Goal: Find specific page/section: Find specific page/section

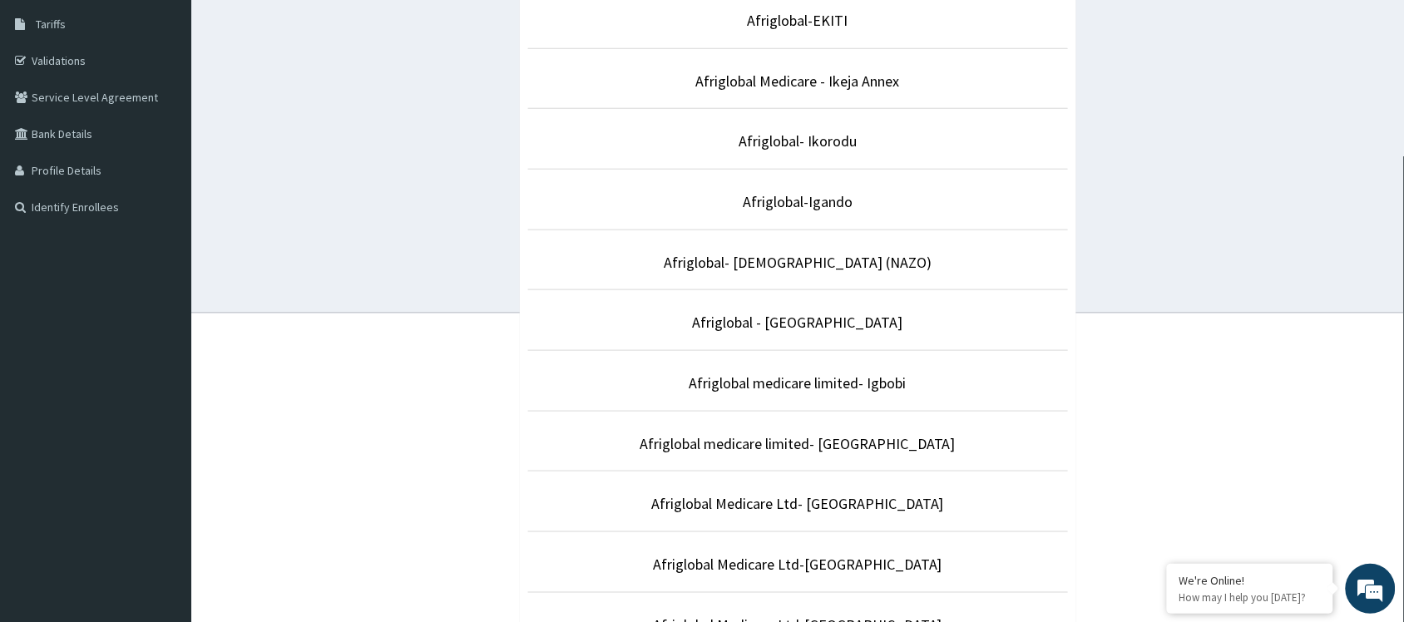
scroll to position [284, 0]
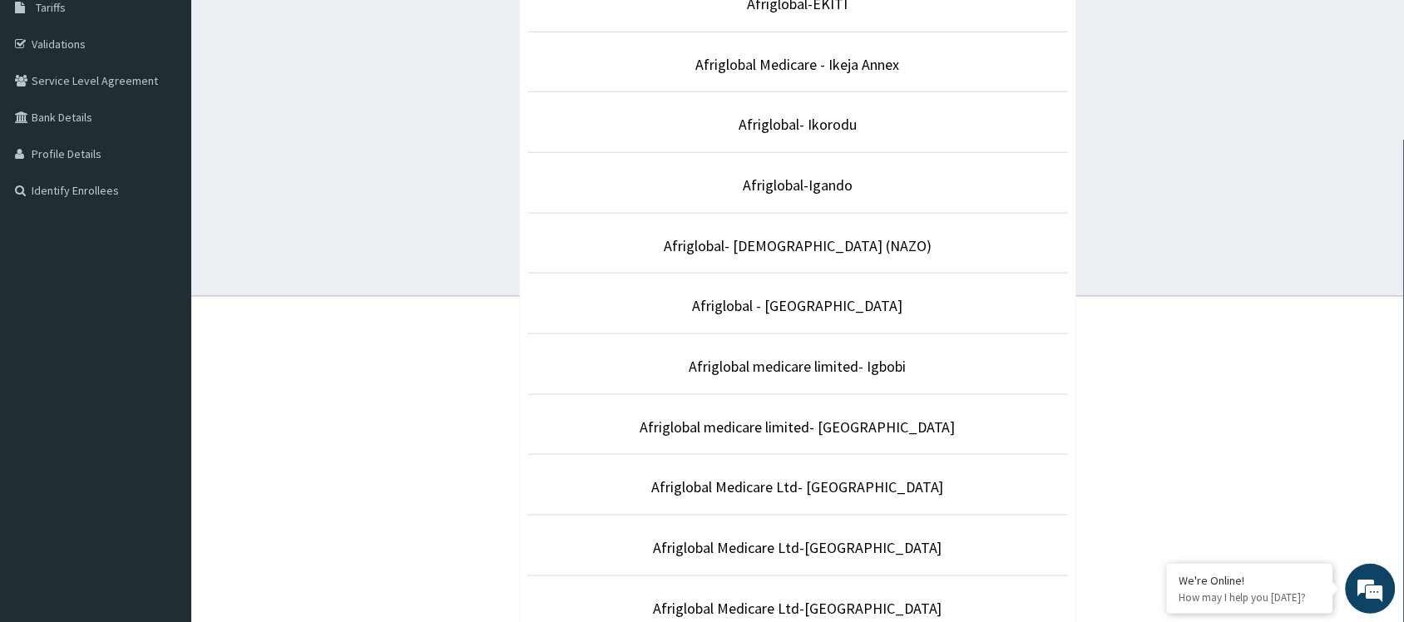
drag, startPoint x: 1411, startPoint y: 181, endPoint x: 1419, endPoint y: 339, distance: 158.2
click at [1404, 339] on html "R EL Toggle navigation Afriglobal medicare Afriglobal medicare - sales_support@…" at bounding box center [702, 241] width 1404 height 1051
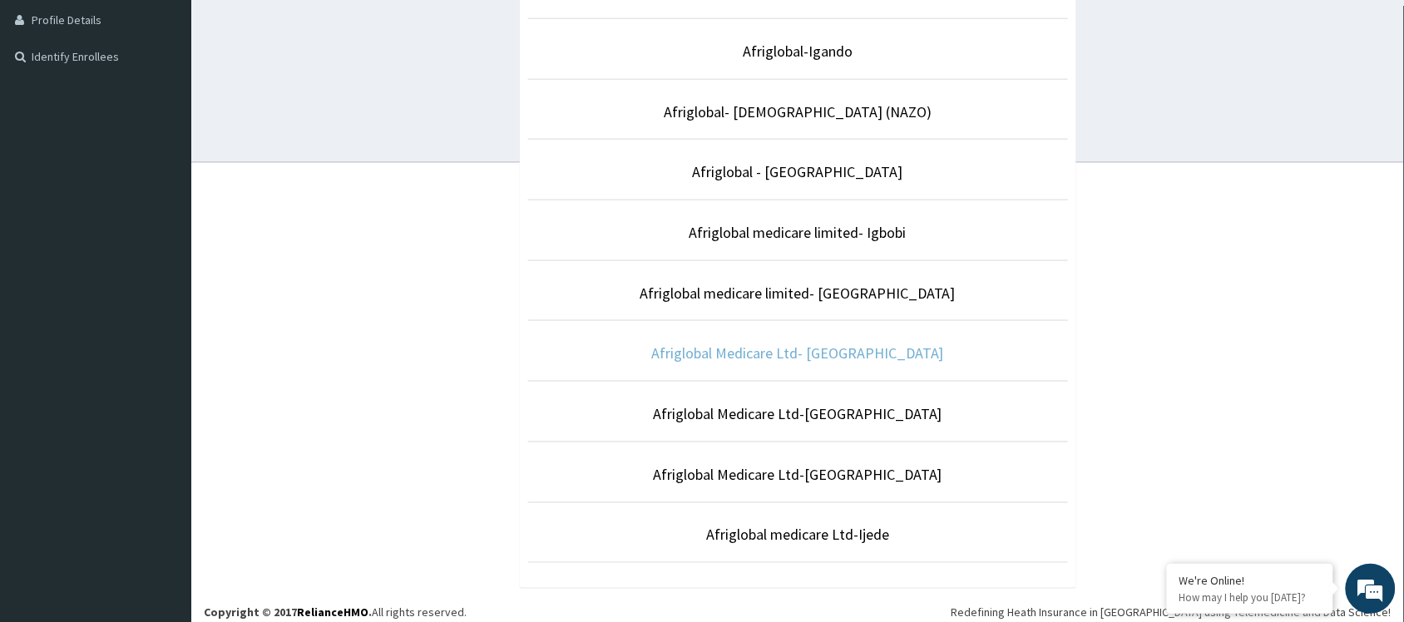
scroll to position [434, 0]
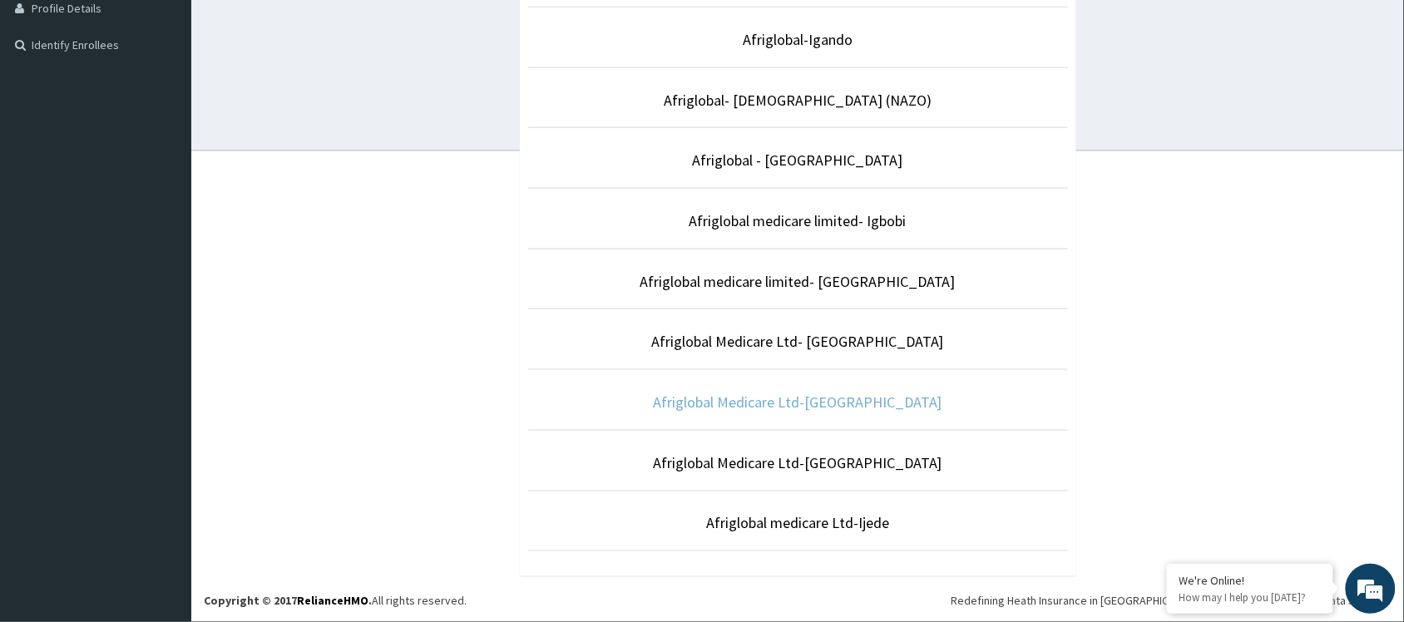
click at [838, 396] on link "Afriglobal Medicare Ltd-[GEOGRAPHIC_DATA]" at bounding box center [797, 401] width 289 height 19
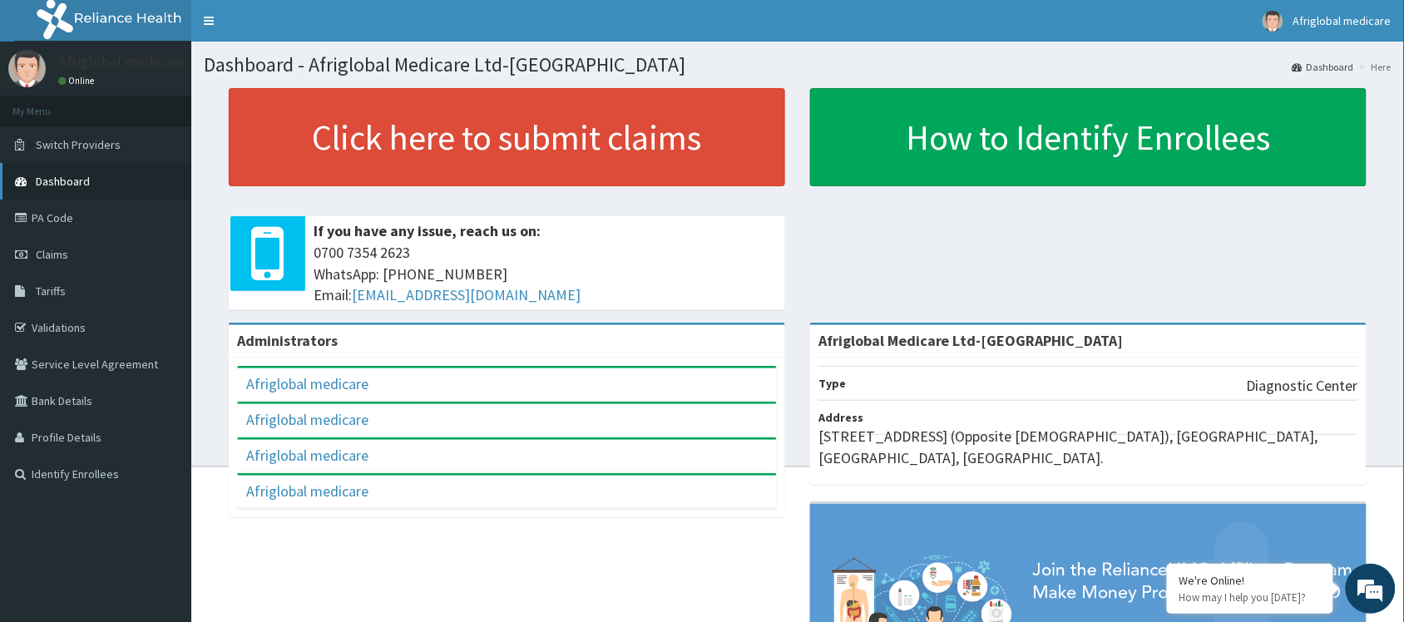
click at [79, 176] on span "Dashboard" at bounding box center [63, 181] width 54 height 15
click at [48, 220] on link "PA Code" at bounding box center [95, 218] width 191 height 37
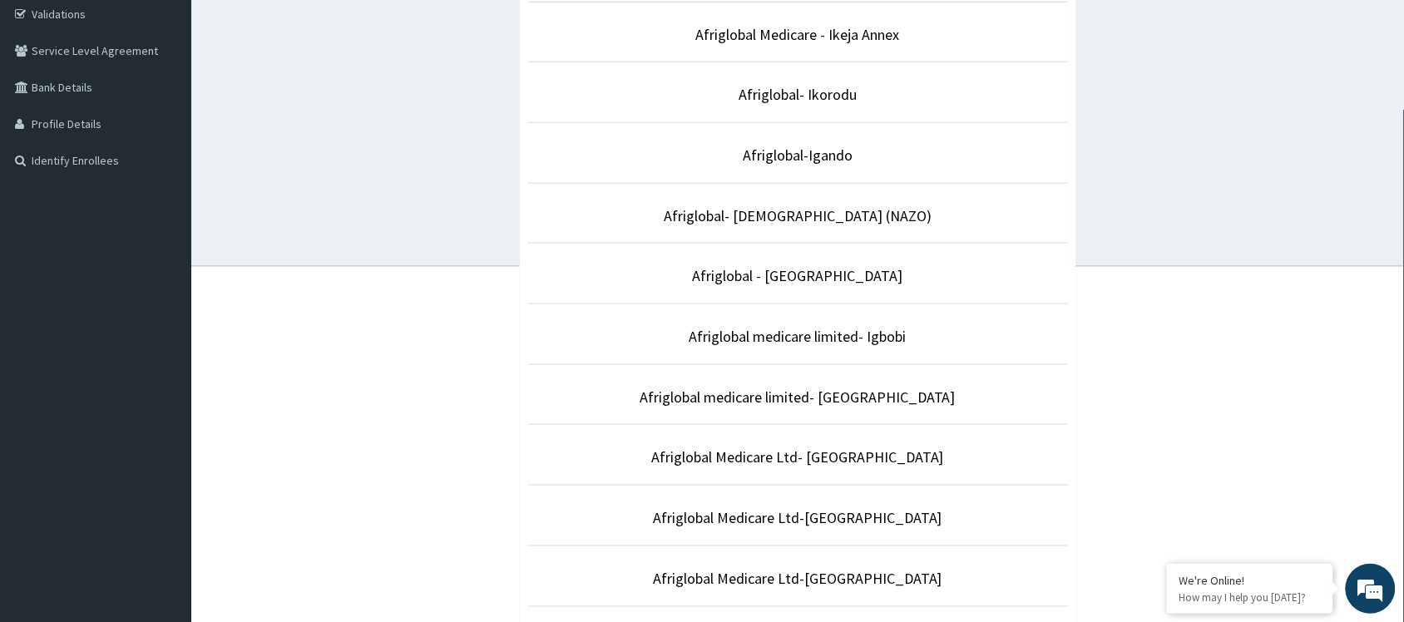
scroll to position [434, 0]
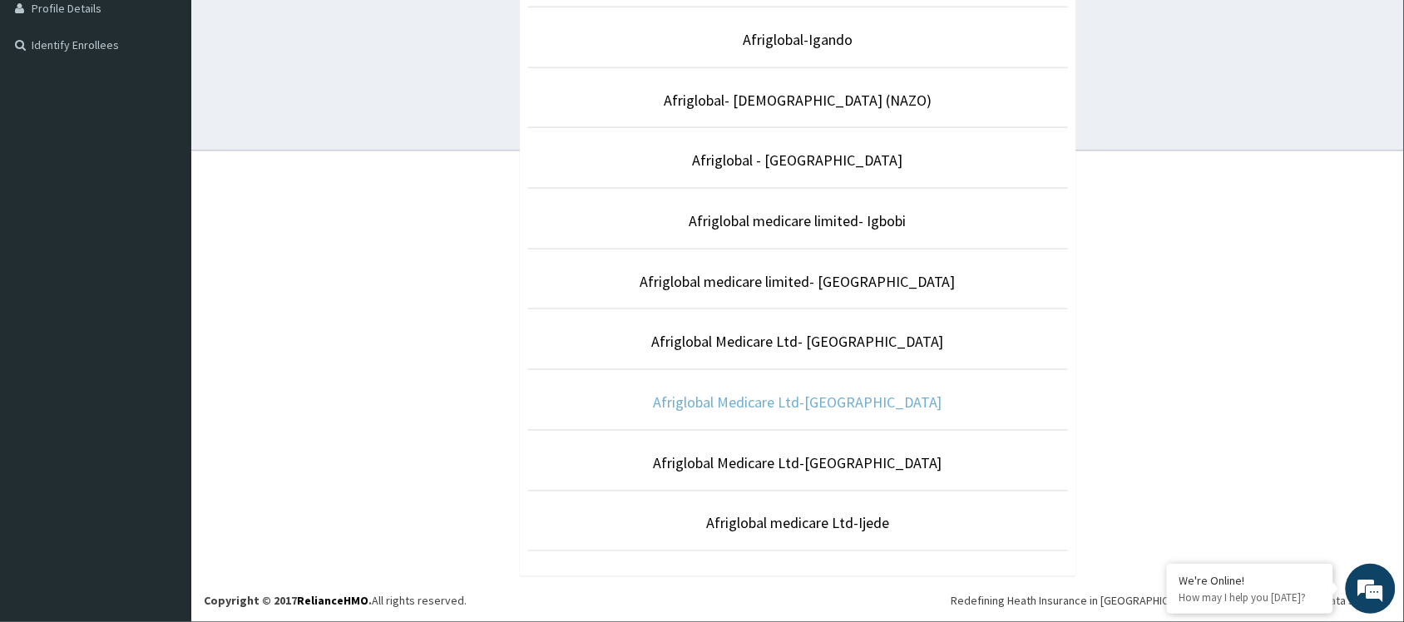
click at [863, 399] on link "Afriglobal Medicare Ltd-[GEOGRAPHIC_DATA]" at bounding box center [797, 401] width 289 height 19
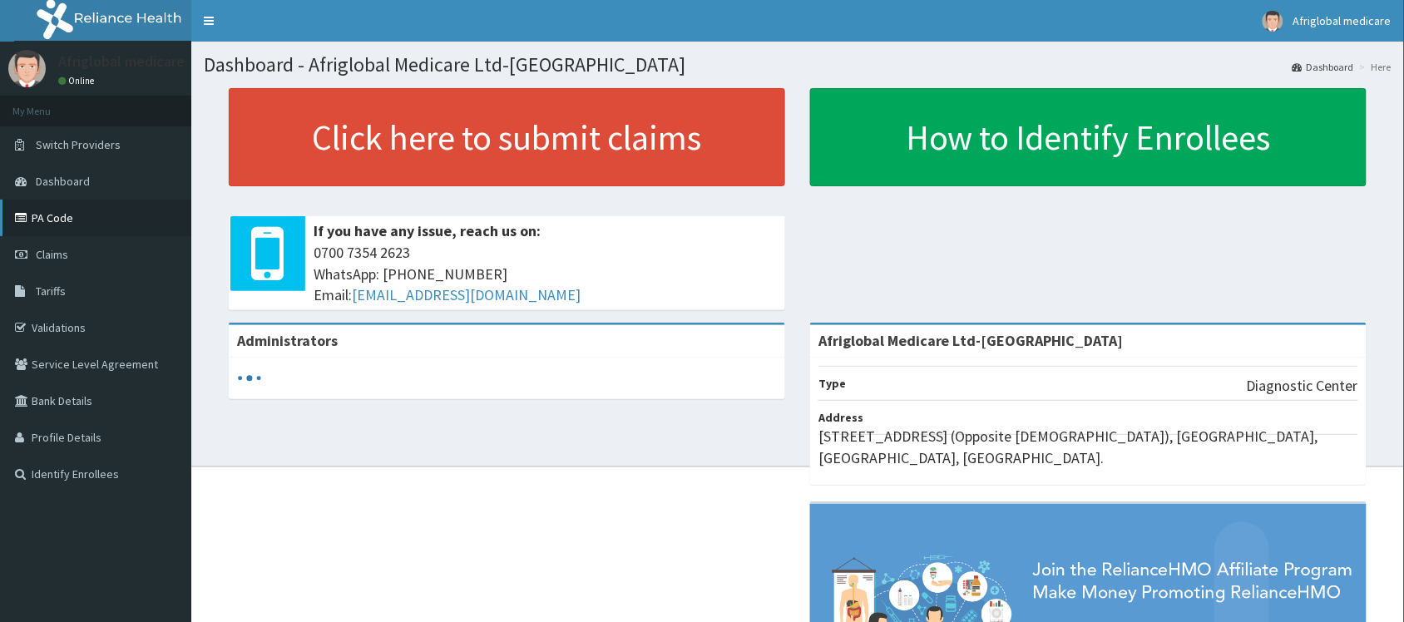
click at [44, 214] on link "PA Code" at bounding box center [95, 218] width 191 height 37
